Goal: Check status: Check status

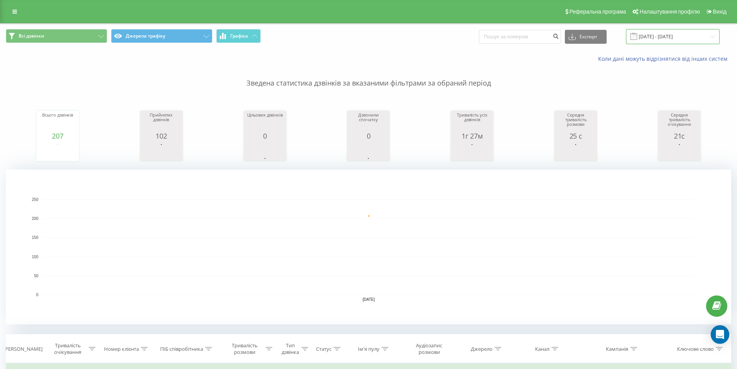
click at [671, 39] on input "19.08.2025 - 19.08.2025" at bounding box center [673, 36] width 94 height 15
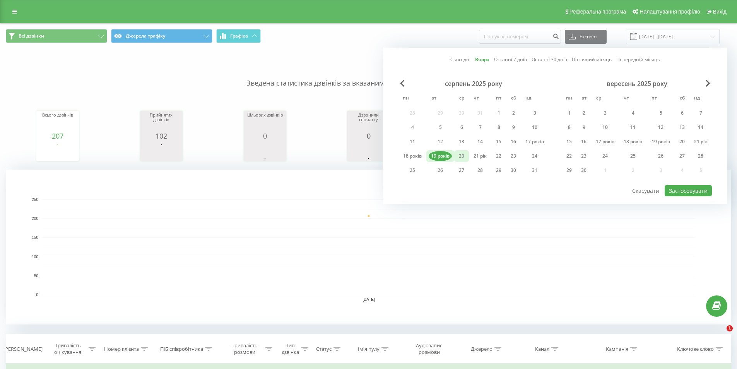
click at [459, 155] on font "20" at bounding box center [461, 155] width 5 height 7
click at [676, 190] on font "Застосовувати" at bounding box center [688, 190] width 39 height 7
type input "20.08.2025 - 20.08.2025"
